Goal: Task Accomplishment & Management: Complete application form

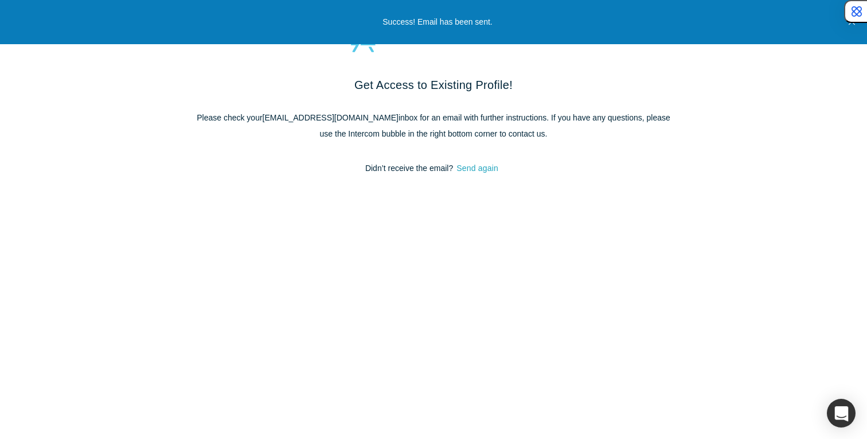
click at [479, 167] on button "Send again" at bounding box center [477, 168] width 49 height 13
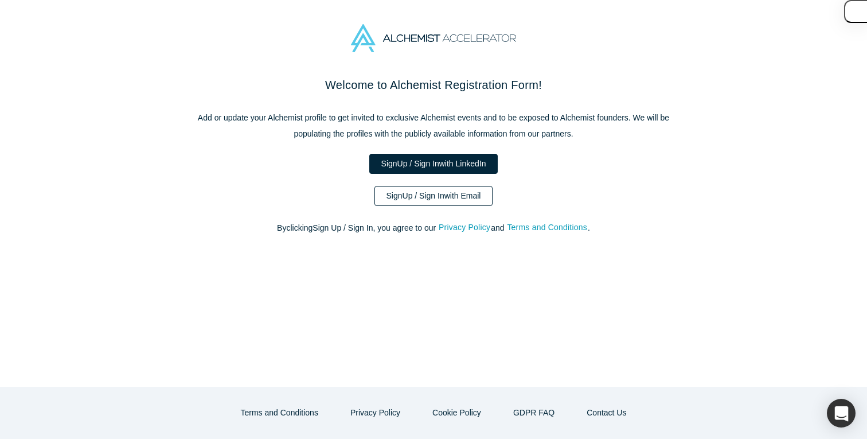
click at [422, 200] on link "Sign Up / Sign In with Email" at bounding box center [433, 196] width 119 height 20
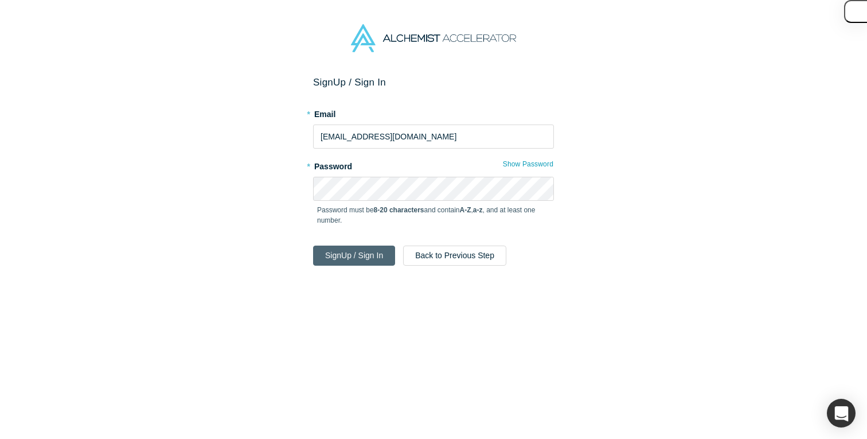
click at [372, 245] on button "Sign Up / Sign In" at bounding box center [354, 255] width 82 height 20
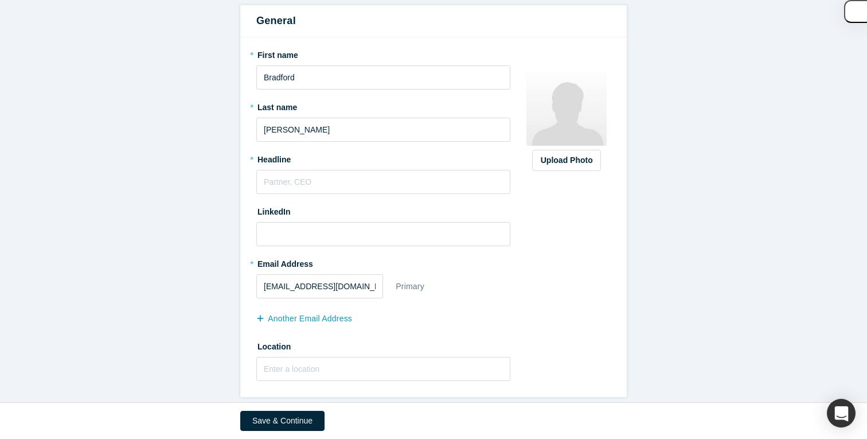
scroll to position [138, 0]
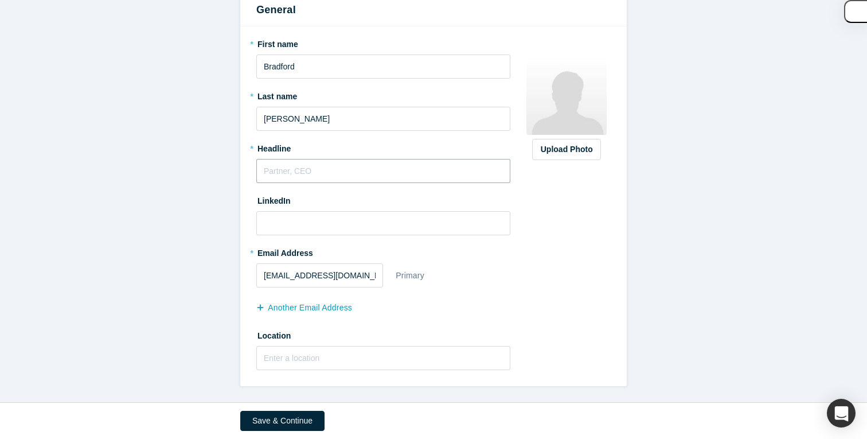
click at [363, 177] on input "text" at bounding box center [383, 171] width 254 height 24
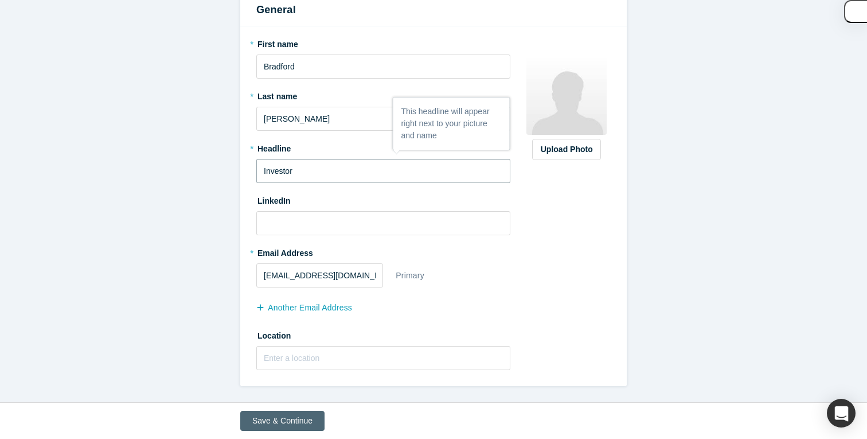
type input "Investor"
click at [290, 419] on button "Save & Continue" at bounding box center [282, 421] width 84 height 20
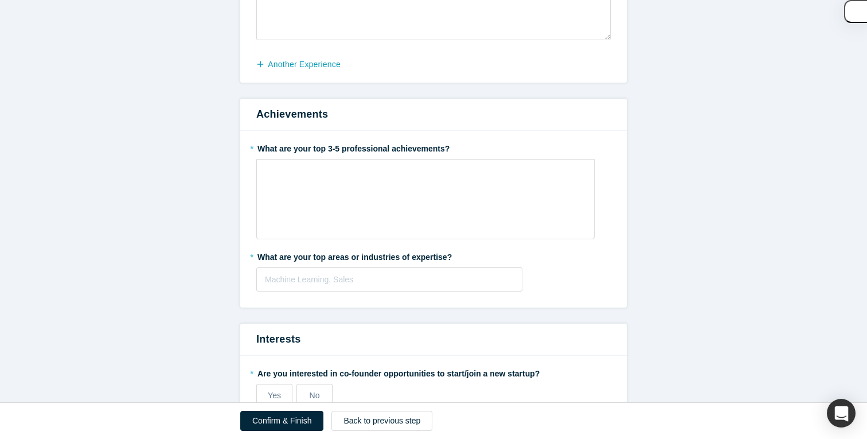
scroll to position [482, 0]
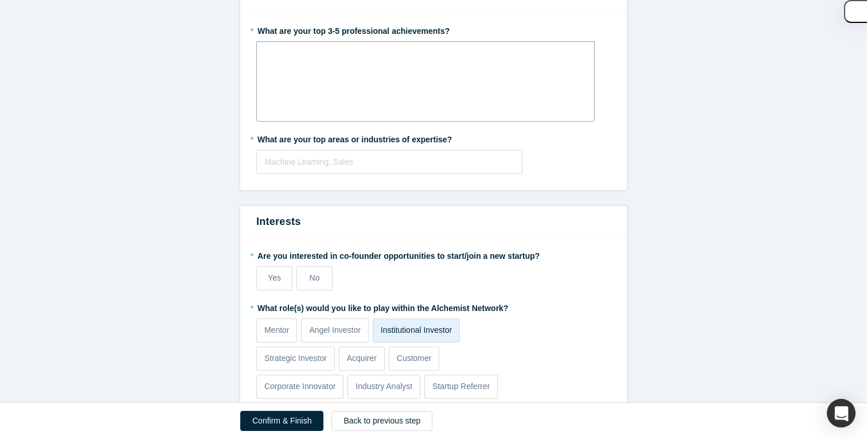
click at [406, 83] on div "rdw-wrapper" at bounding box center [425, 81] width 338 height 80
click at [410, 168] on div at bounding box center [389, 162] width 249 height 14
type input "Saas"
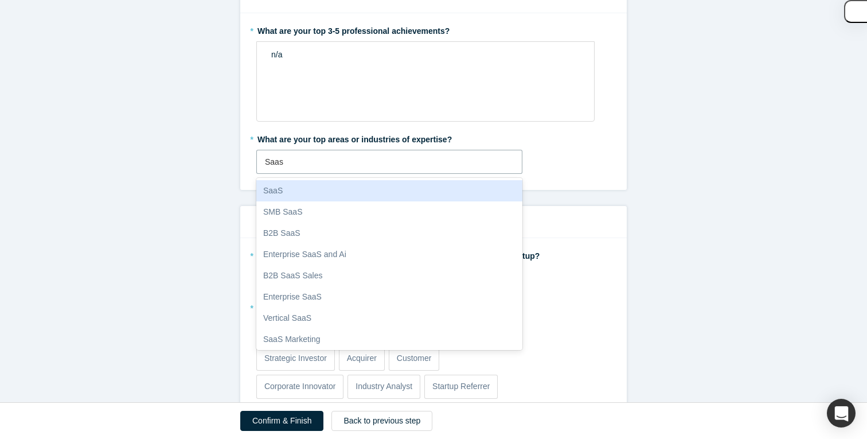
click at [395, 194] on div "SaaS" at bounding box center [389, 190] width 266 height 21
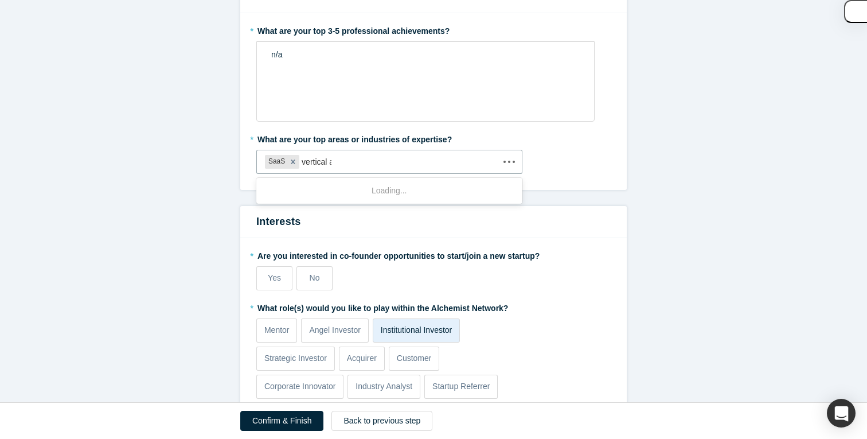
type input "vertical ai"
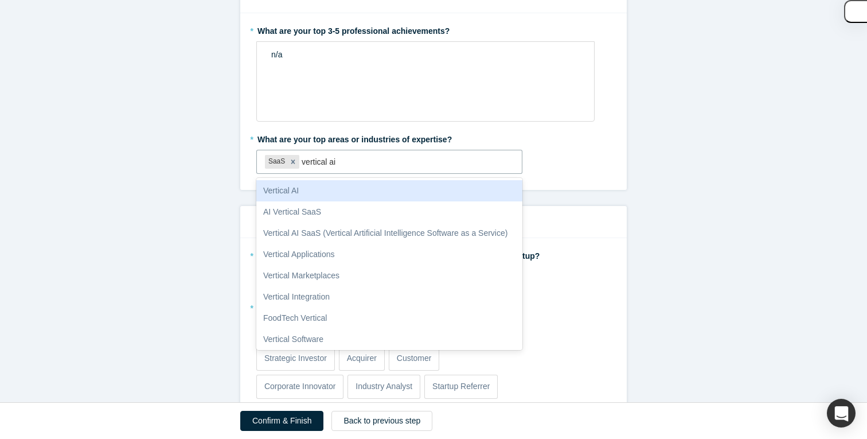
click at [369, 197] on div "Vertical AI" at bounding box center [389, 190] width 266 height 21
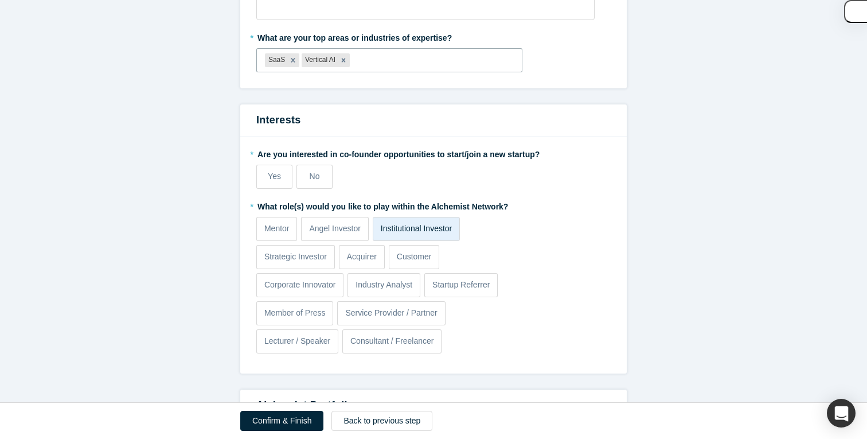
scroll to position [587, 0]
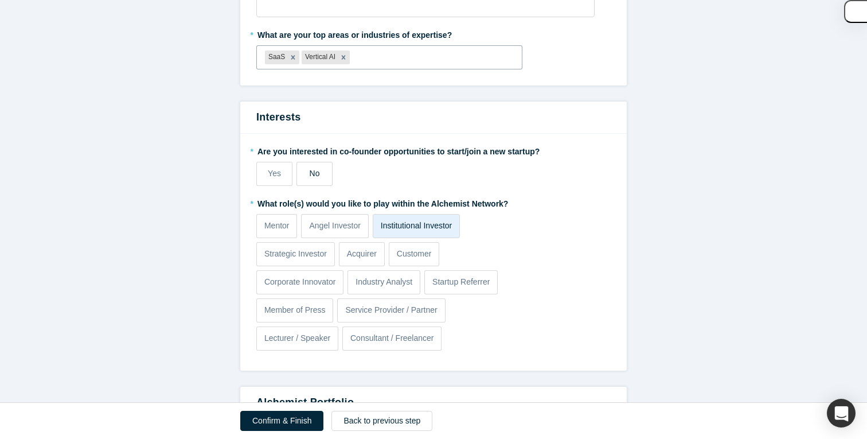
click at [313, 174] on span "No" at bounding box center [315, 173] width 10 height 9
click at [0, 0] on input "No" at bounding box center [0, 0] width 0 height 0
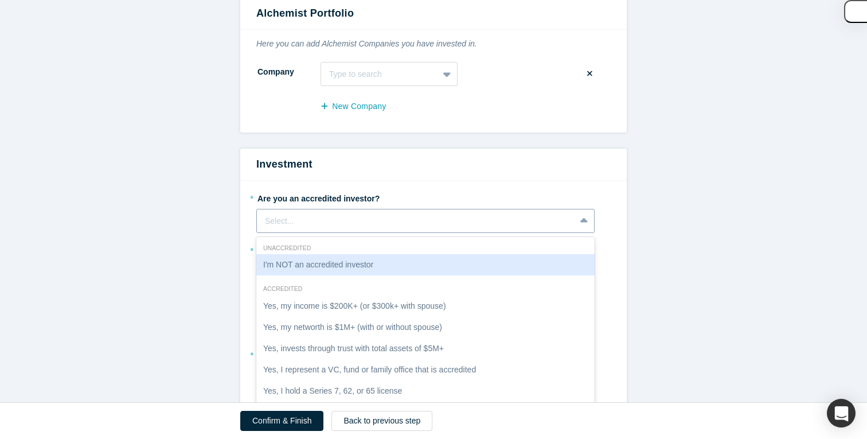
scroll to position [987, 0]
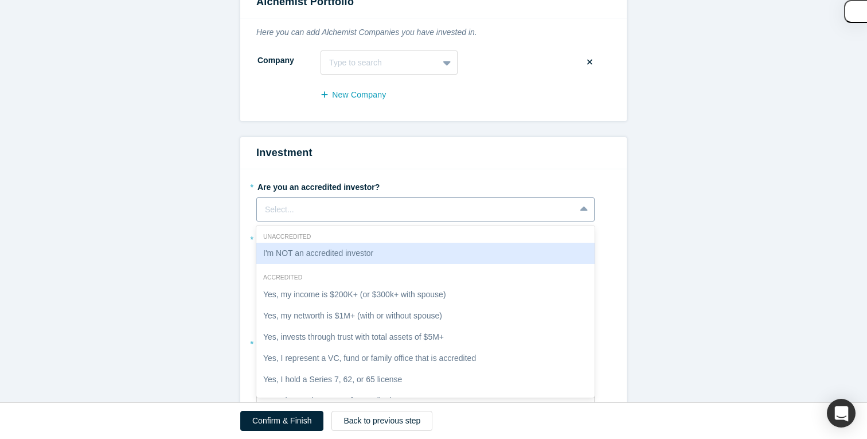
click at [358, 221] on div "I'm NOT an accredited investor, 1 of 7. 7 results available. Use Up and Down to…" at bounding box center [425, 209] width 338 height 24
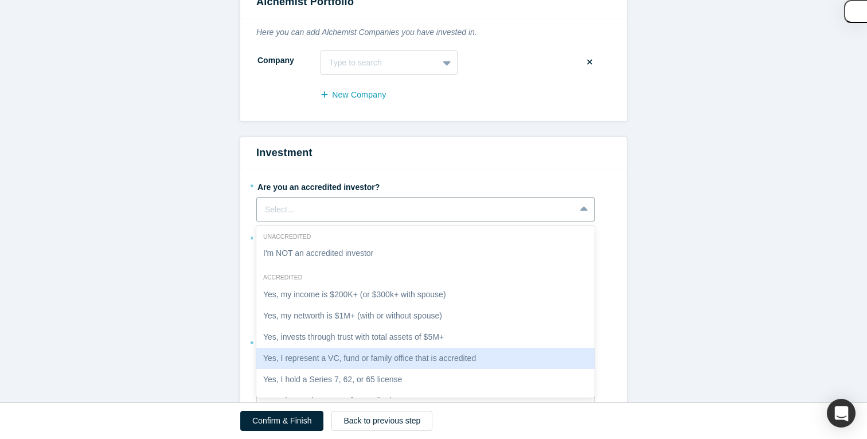
click at [395, 348] on div "Yes, I represent a VC, fund or family office that is accredited" at bounding box center [425, 358] width 338 height 21
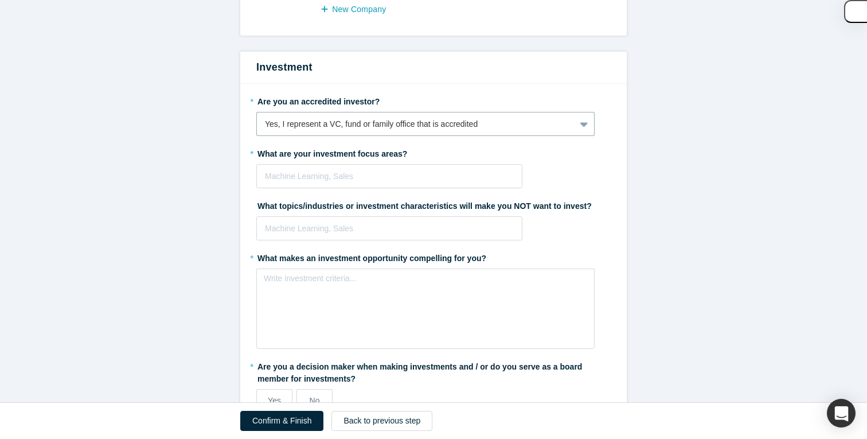
scroll to position [1087, 0]
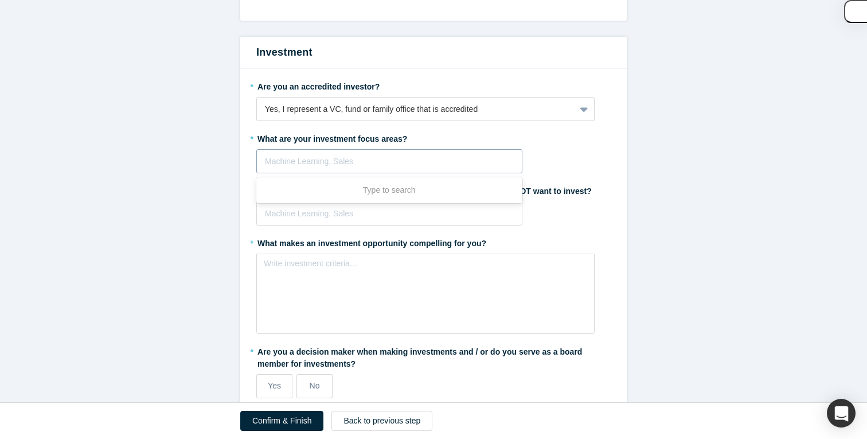
click at [362, 163] on div at bounding box center [389, 161] width 249 height 14
type input "Saas"
type input "vertical ai"
type input "marketp"
click at [87, 275] on form "Step 2/2: Experience and Roles with Alchemist All fields marked with * are requ…" at bounding box center [433, 61] width 867 height 2144
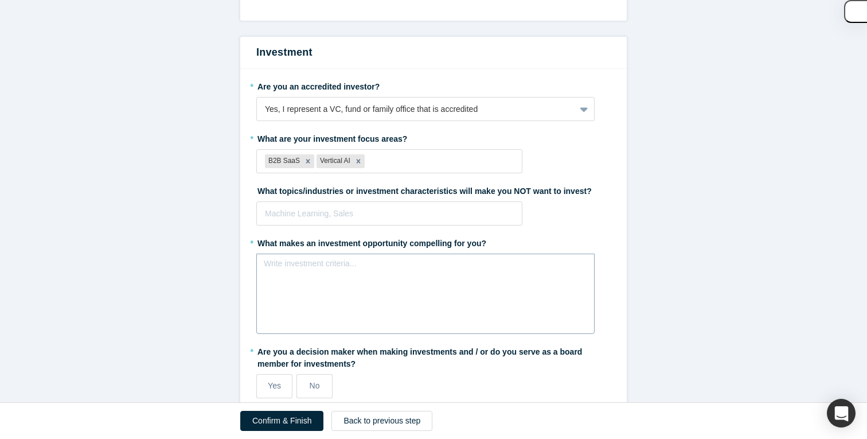
click at [358, 273] on div "rdw-editor" at bounding box center [425, 266] width 323 height 19
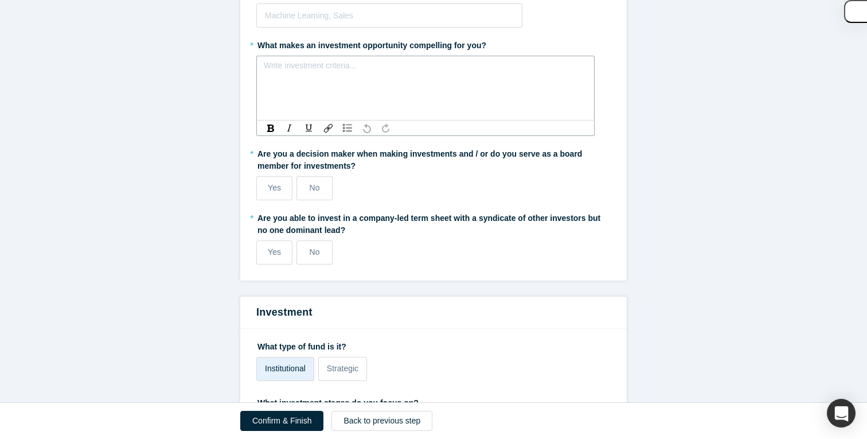
scroll to position [1279, 0]
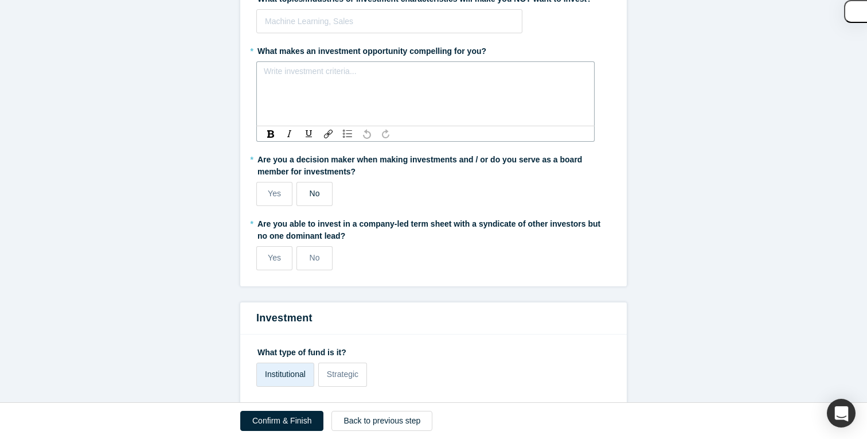
click at [325, 195] on label "No" at bounding box center [314, 194] width 36 height 24
click at [0, 0] on input "No" at bounding box center [0, 0] width 0 height 0
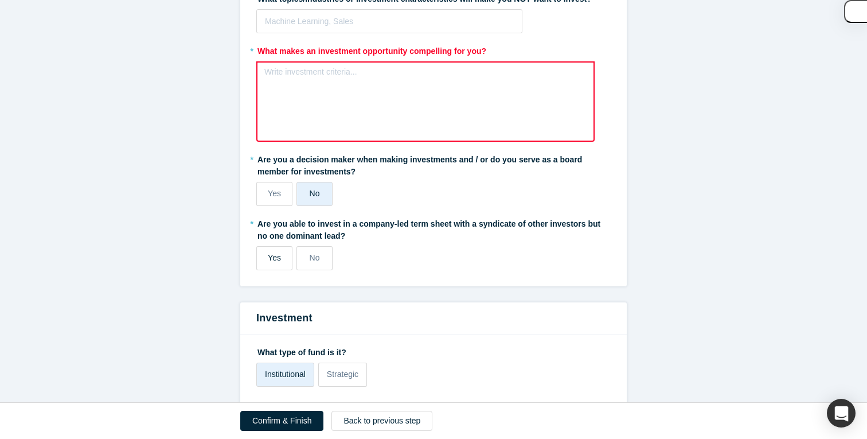
click at [268, 257] on span "Yes" at bounding box center [274, 257] width 13 height 9
click at [0, 0] on input "Yes" at bounding box center [0, 0] width 0 height 0
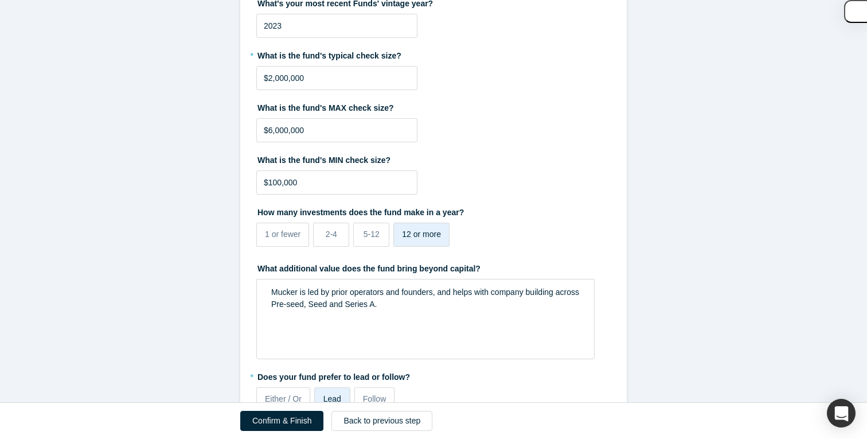
scroll to position [1834, 0]
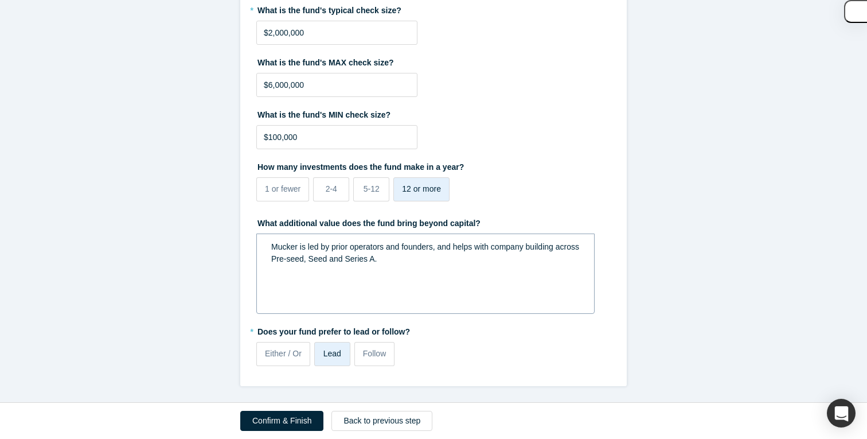
click at [336, 265] on div "Mucker is led by prior operators and founders, and helps with company building …" at bounding box center [425, 252] width 323 height 31
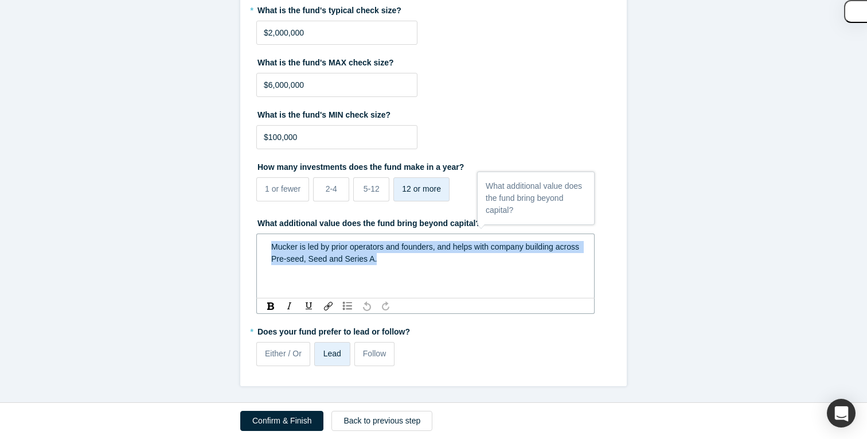
click at [336, 265] on div "Mucker is led by prior operators and founders, and helps with company building …" at bounding box center [425, 252] width 323 height 31
copy span "Mucker is led by prior operators and founders, and helps with company building …"
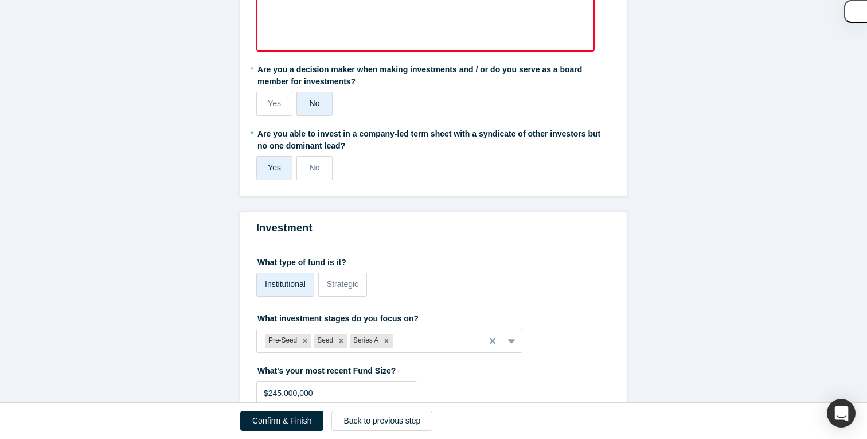
scroll to position [1281, 0]
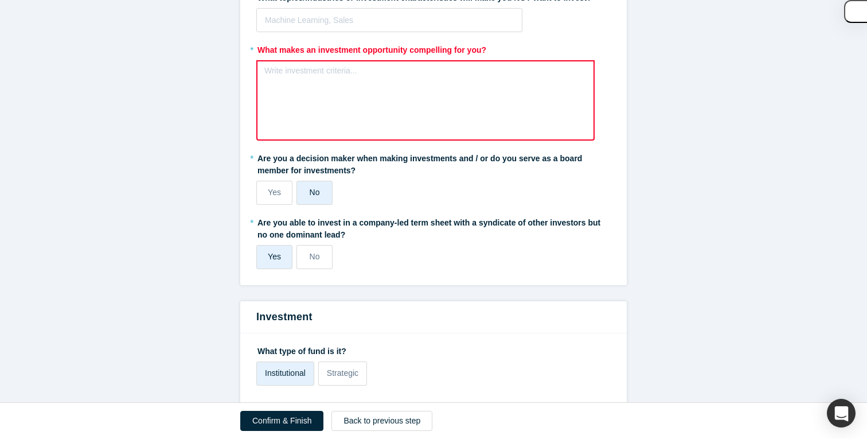
click at [315, 91] on div "Write investment criteria..." at bounding box center [425, 100] width 338 height 80
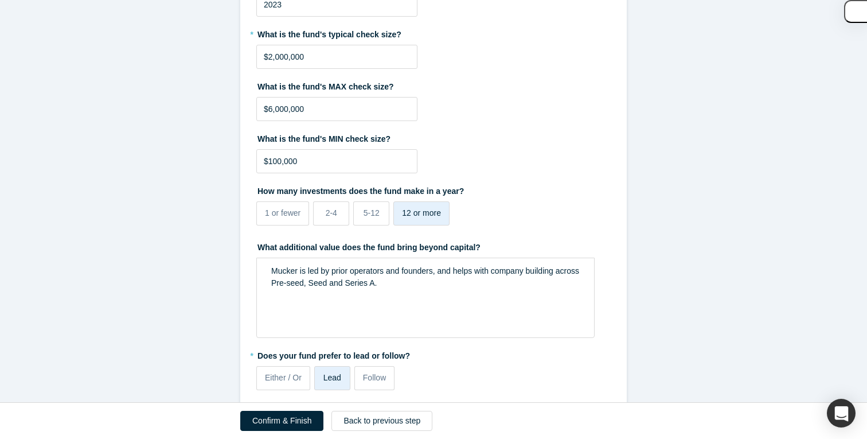
scroll to position [1834, 0]
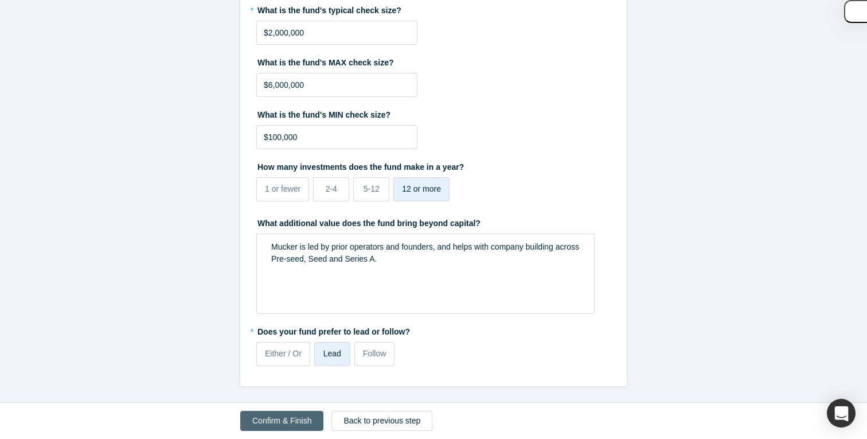
click at [291, 411] on button "Confirm & Finish" at bounding box center [281, 421] width 83 height 20
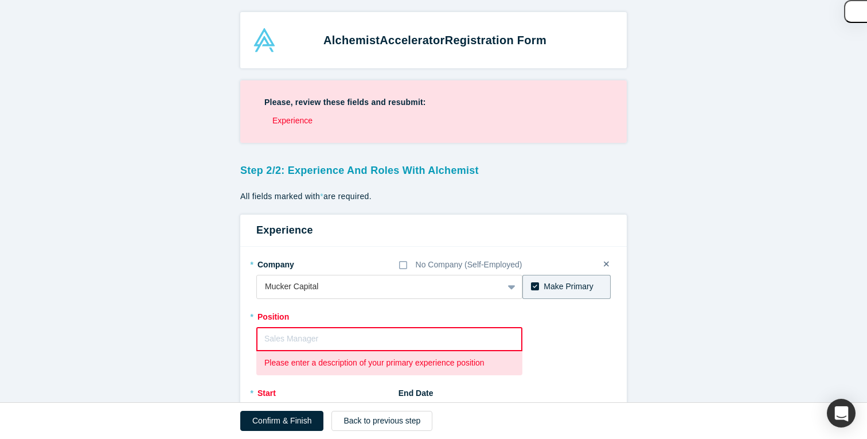
click at [299, 338] on input "text" at bounding box center [389, 339] width 266 height 24
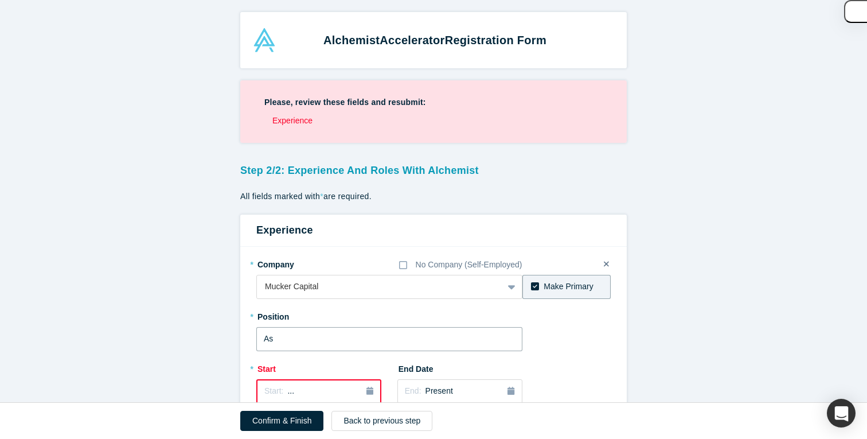
type input "A"
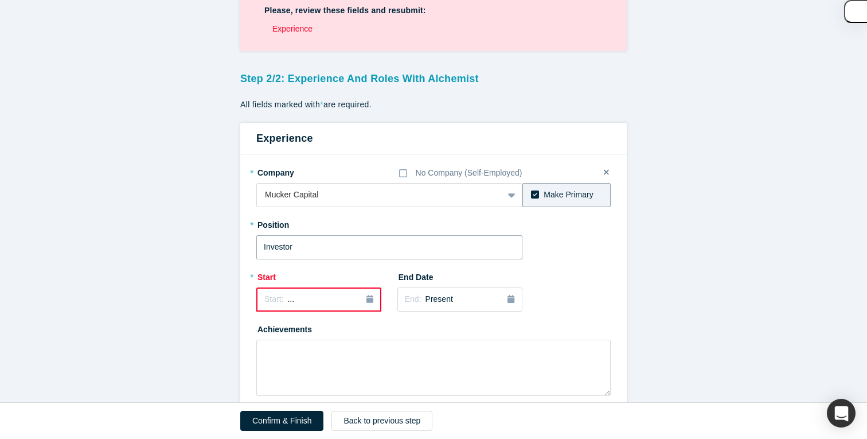
scroll to position [47, 0]
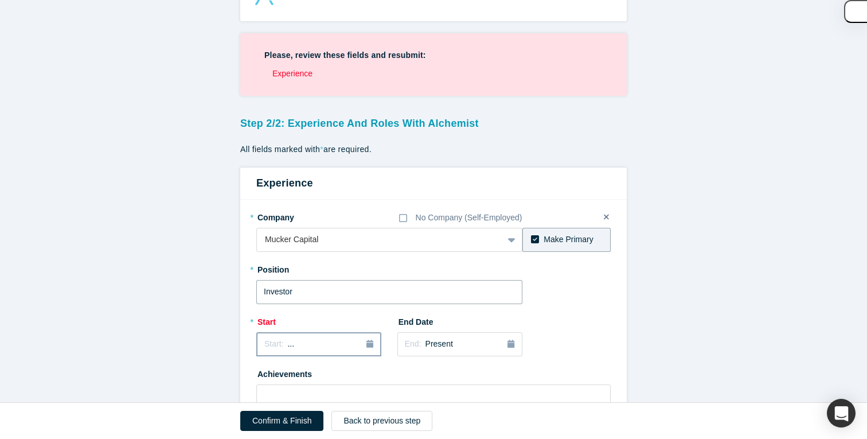
type input "Investor"
click at [310, 346] on div "Start: ..." at bounding box center [318, 344] width 109 height 13
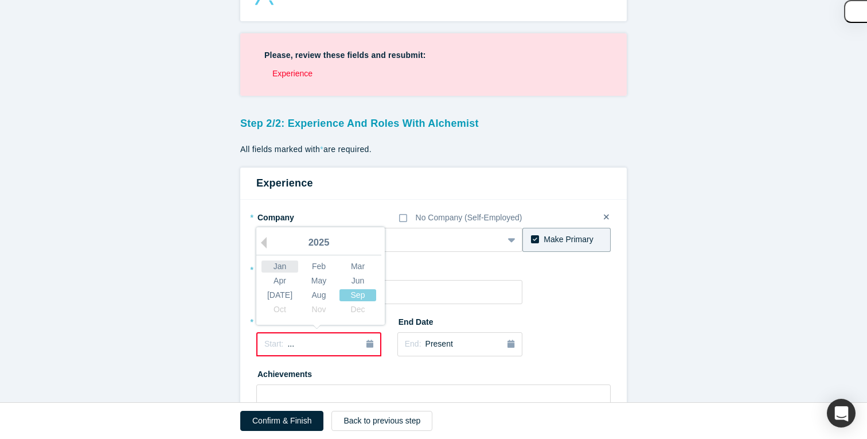
click at [286, 264] on div "Jan" at bounding box center [279, 266] width 37 height 12
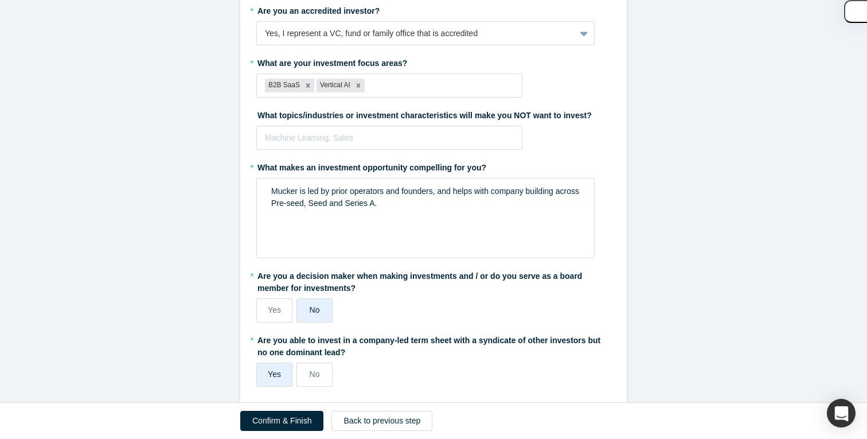
scroll to position [1834, 0]
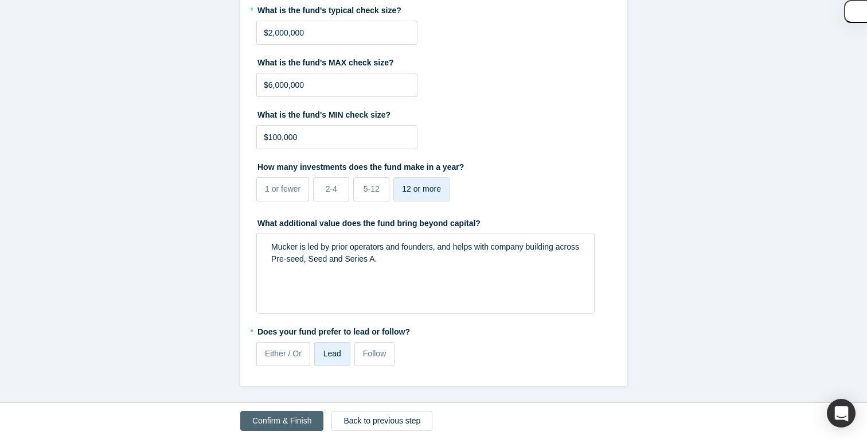
click at [274, 412] on button "Confirm & Finish" at bounding box center [281, 421] width 83 height 20
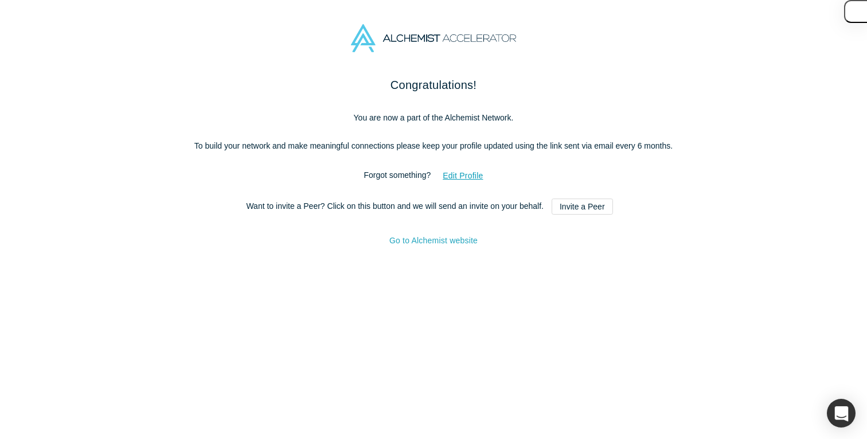
click at [458, 245] on link "Go to Alchemist website" at bounding box center [433, 240] width 88 height 9
